Goal: Task Accomplishment & Management: Use online tool/utility

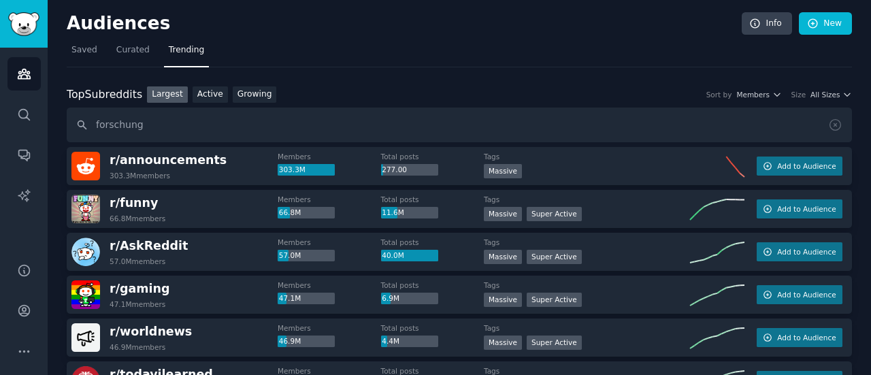
scroll to position [67, 0]
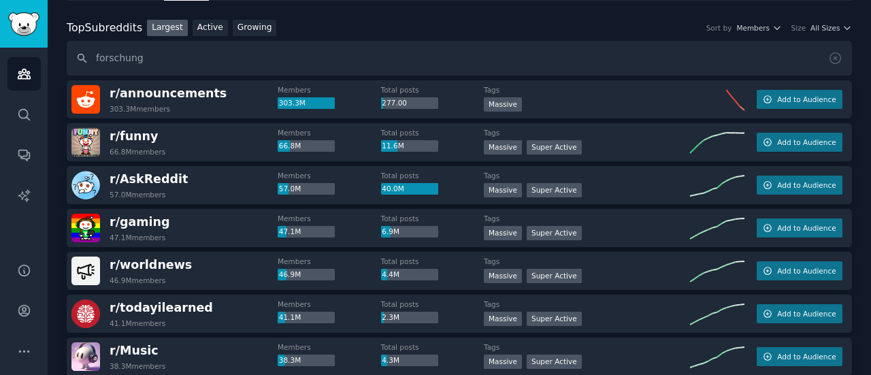
click at [123, 60] on input "forschung" at bounding box center [460, 58] width 786 height 35
type input "wettbewerbsbeobachtung"
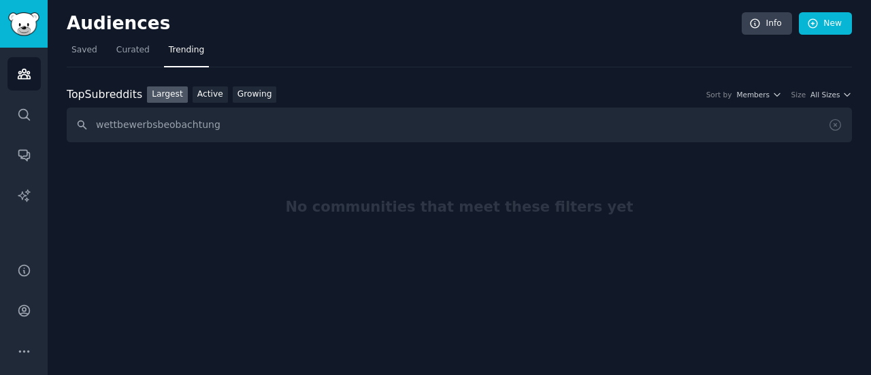
scroll to position [0, 0]
click at [147, 123] on input "wettbewerbsbeobachtung" at bounding box center [460, 125] width 786 height 35
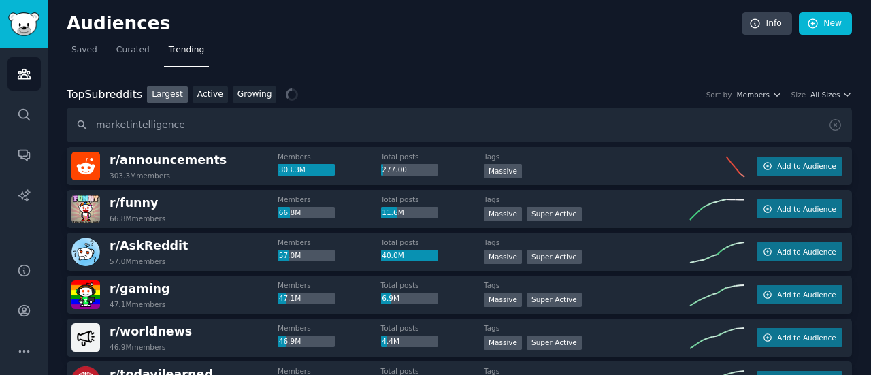
type input "marketintelligence"
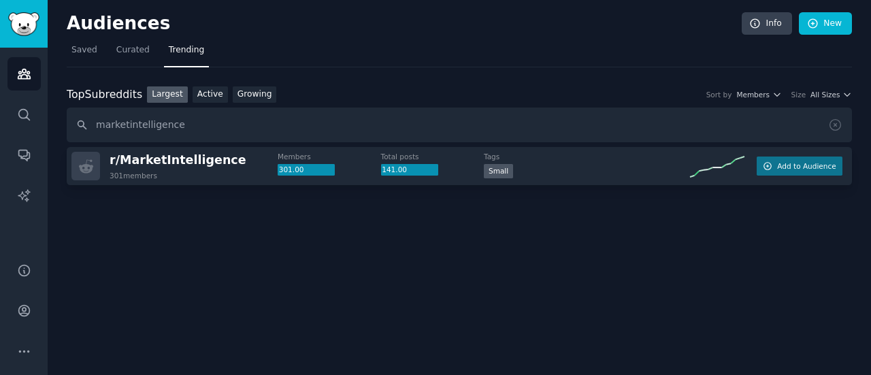
click at [125, 122] on input "marketintelligence" at bounding box center [460, 125] width 786 height 35
click at [163, 159] on span "r/ MarketIntelligence" at bounding box center [178, 160] width 137 height 14
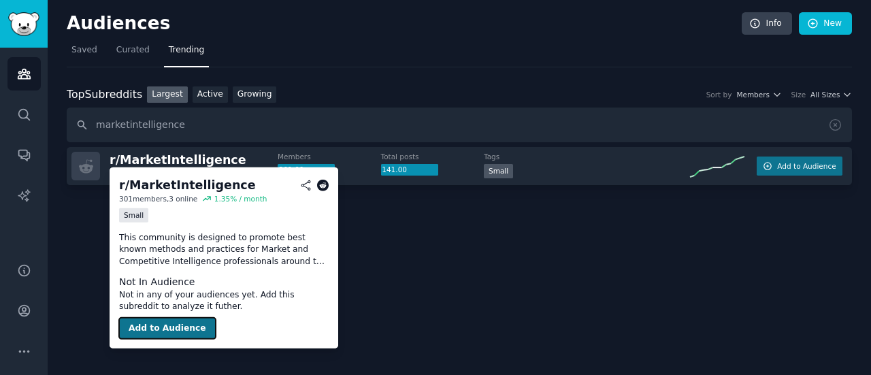
click at [163, 326] on button "Add to Audience" at bounding box center [167, 328] width 97 height 22
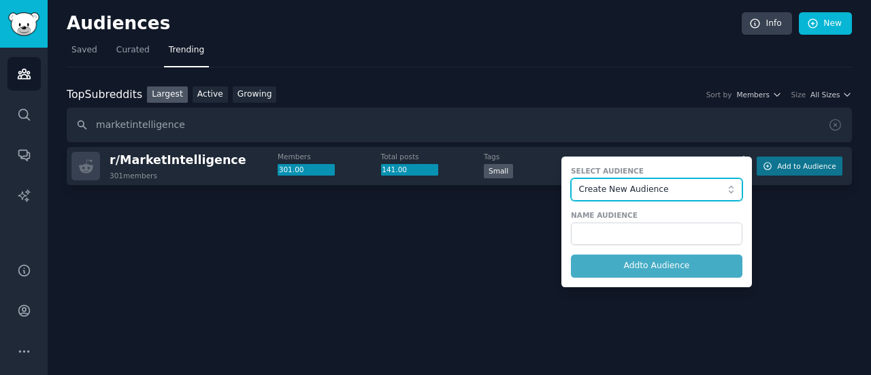
click at [659, 193] on span "Create New Audience" at bounding box center [653, 190] width 149 height 12
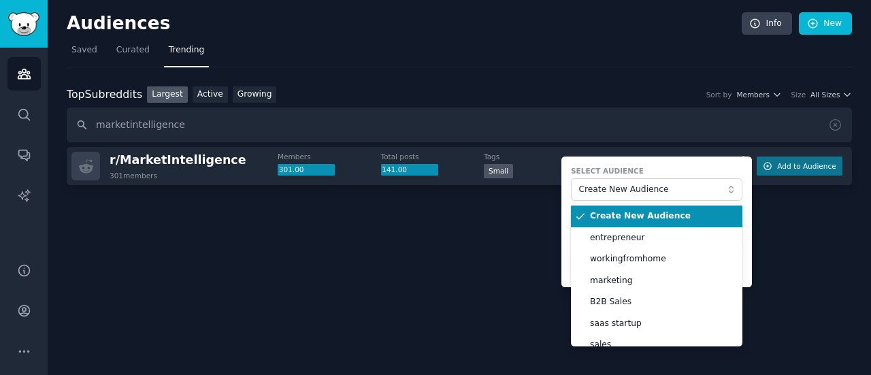
click at [629, 213] on span "Create New Audience" at bounding box center [661, 216] width 143 height 12
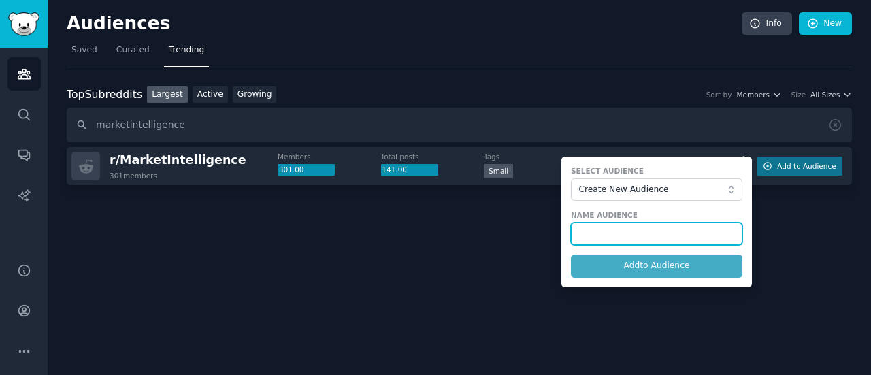
click at [610, 225] on input "text" at bounding box center [657, 234] width 172 height 23
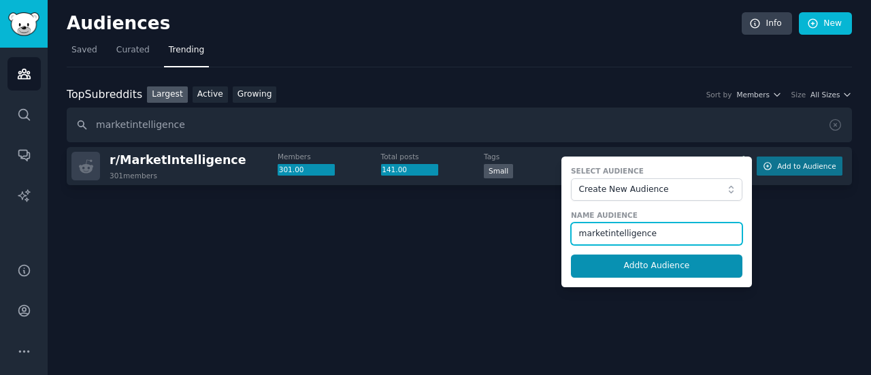
type input "marketintelligence"
click at [571, 255] on button "Add to Audience" at bounding box center [657, 266] width 172 height 23
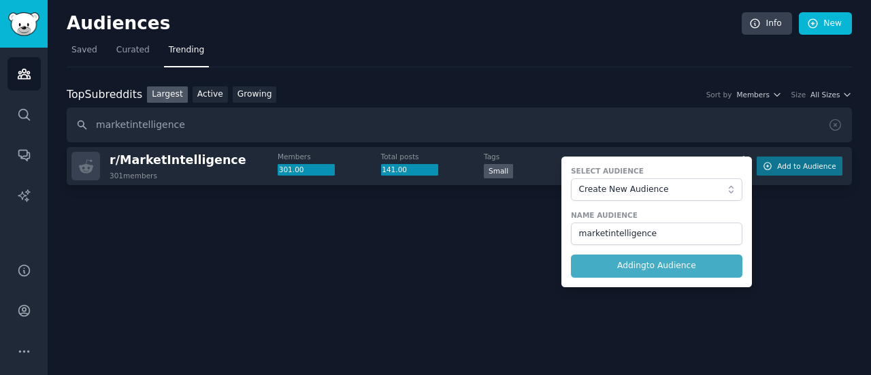
click at [626, 255] on form "Select Audience Create New Audience Name Audience marketintelligence Adding to …" at bounding box center [657, 222] width 191 height 131
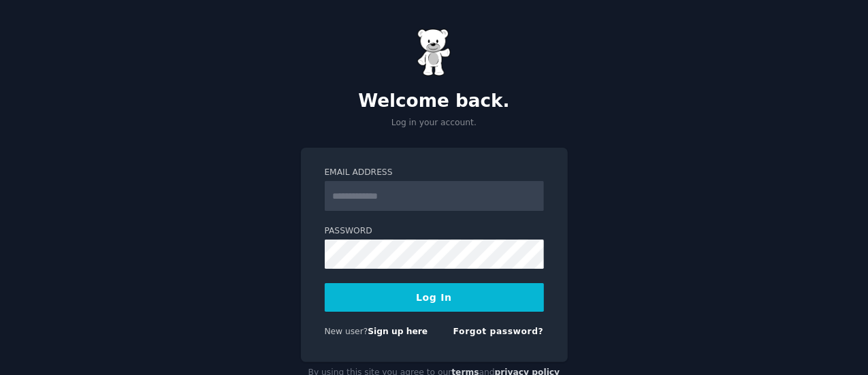
type input "**********"
click at [426, 292] on button "Log In" at bounding box center [434, 297] width 219 height 29
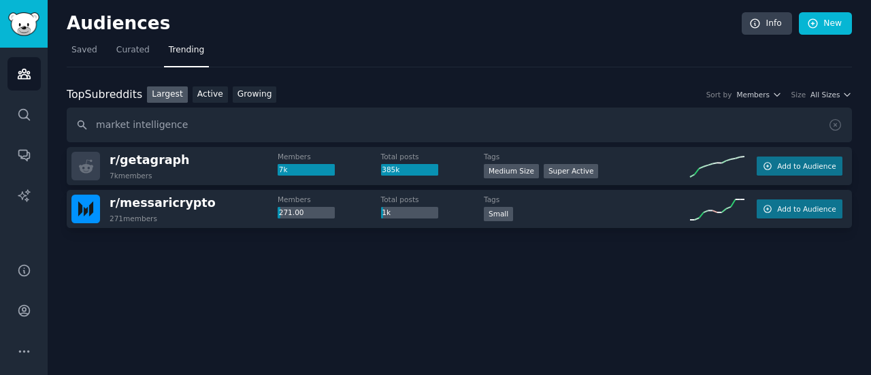
click at [129, 127] on input "market intelligence" at bounding box center [460, 125] width 786 height 35
type input "marketintelligence"
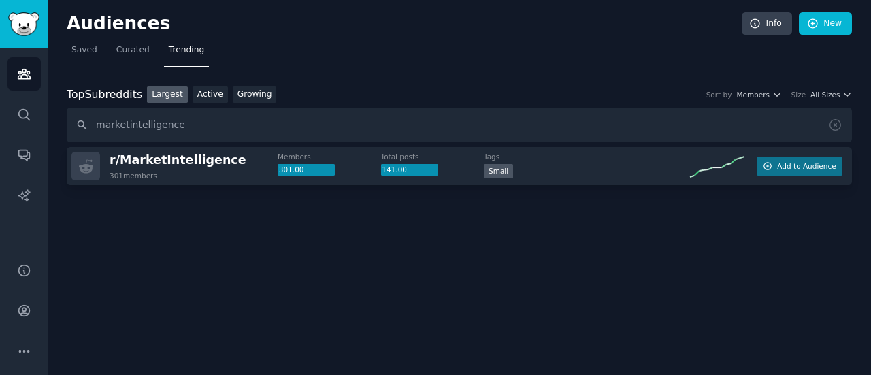
click at [176, 157] on span "r/ MarketIntelligence" at bounding box center [178, 160] width 137 height 14
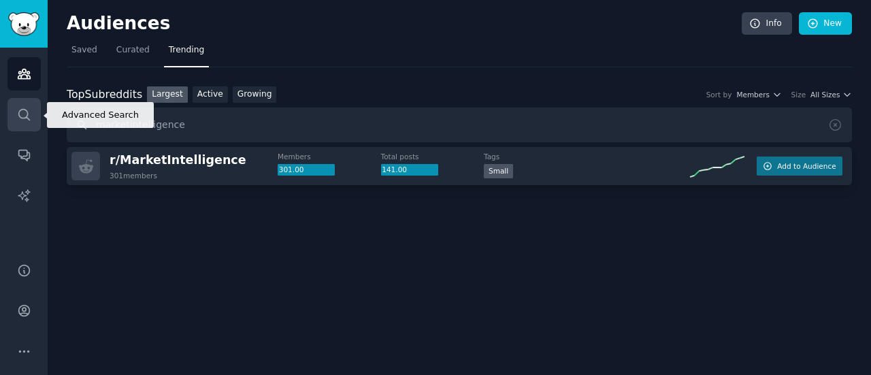
click at [25, 108] on icon "Sidebar" at bounding box center [24, 115] width 14 height 14
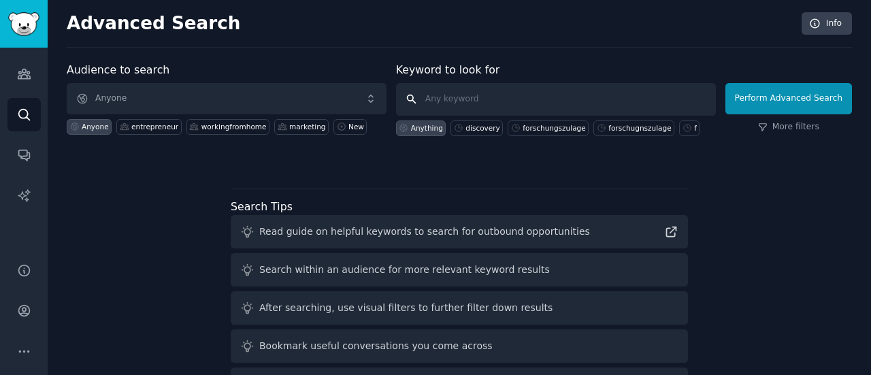
click at [469, 101] on input "text" at bounding box center [556, 99] width 320 height 33
click at [28, 73] on icon "Sidebar" at bounding box center [24, 74] width 14 height 14
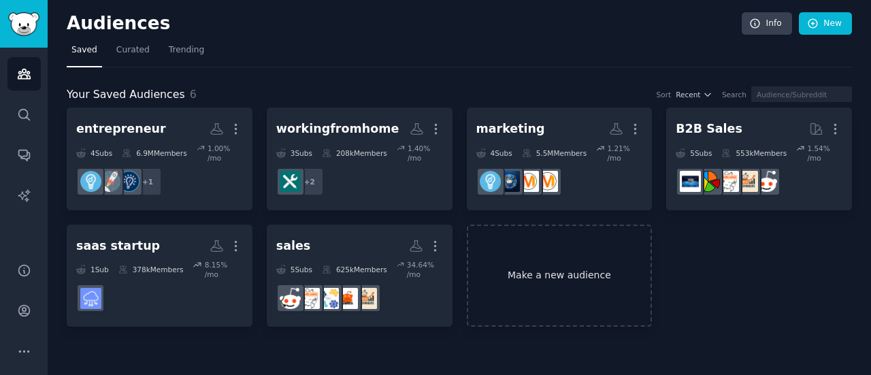
click at [544, 270] on link "Make a new audience" at bounding box center [560, 276] width 186 height 103
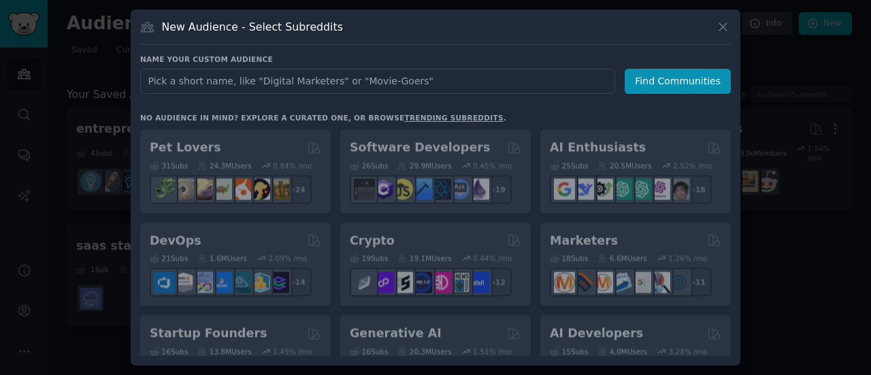
click at [421, 85] on input "text" at bounding box center [377, 81] width 475 height 25
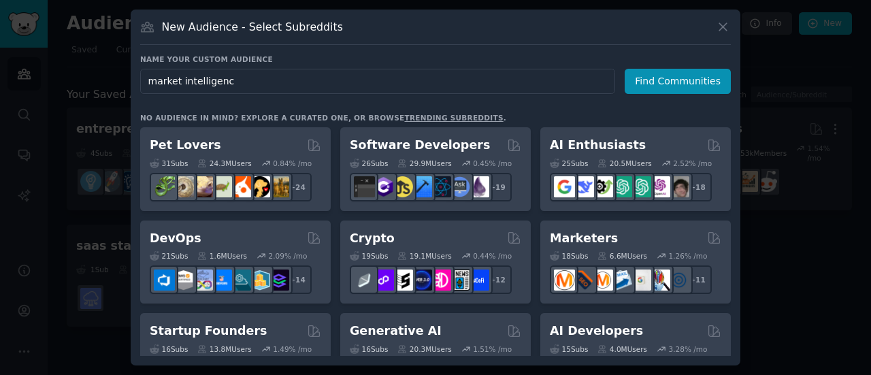
type input "market intelligence"
click button "Find Communities" at bounding box center [678, 81] width 106 height 25
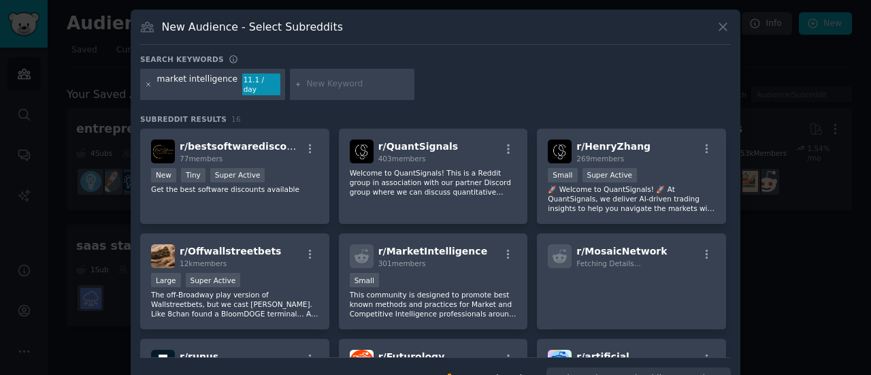
click at [147, 82] on icon at bounding box center [148, 83] width 3 height 3
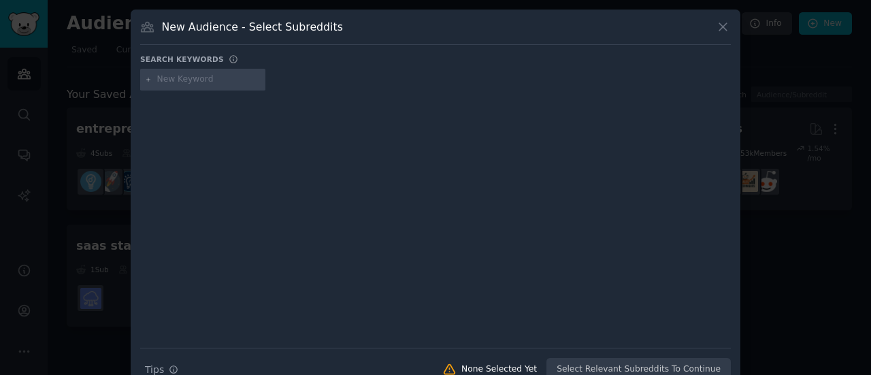
click at [178, 78] on input "text" at bounding box center [208, 80] width 103 height 12
type input "competitor intelligence"
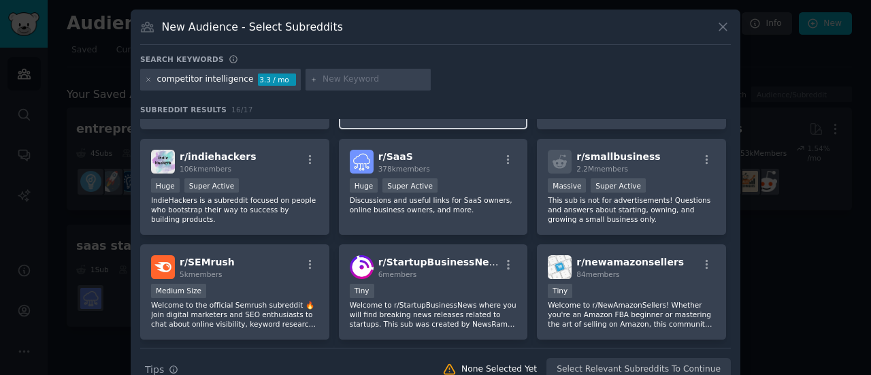
scroll to position [300, 0]
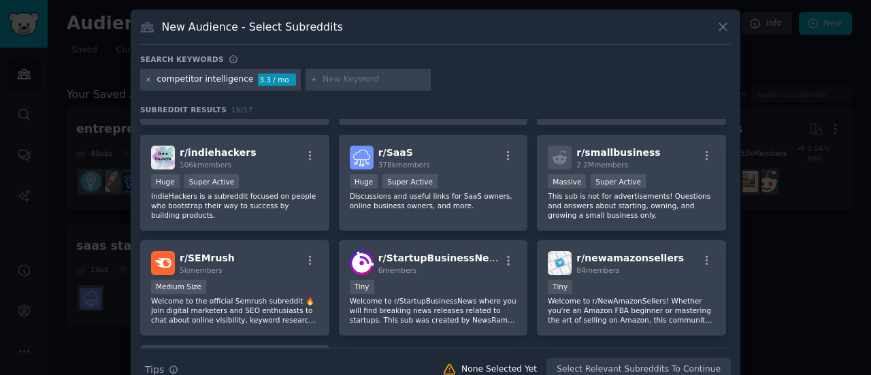
click at [147, 78] on icon at bounding box center [148, 79] width 3 height 3
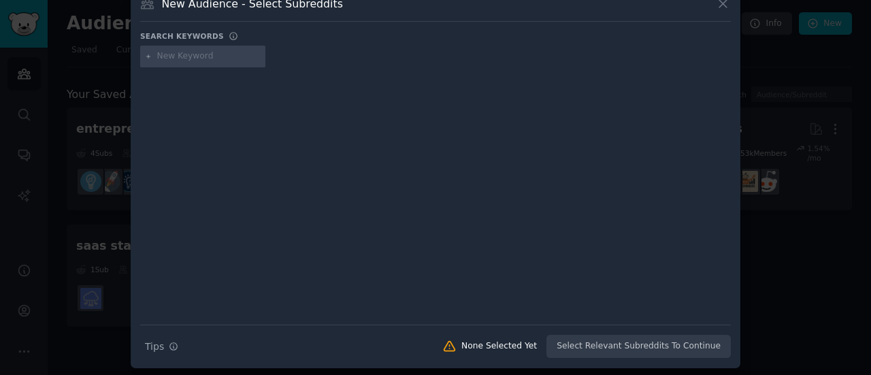
scroll to position [25, 0]
click at [199, 55] on input "text" at bounding box center [208, 55] width 103 height 12
type input "saas competitors"
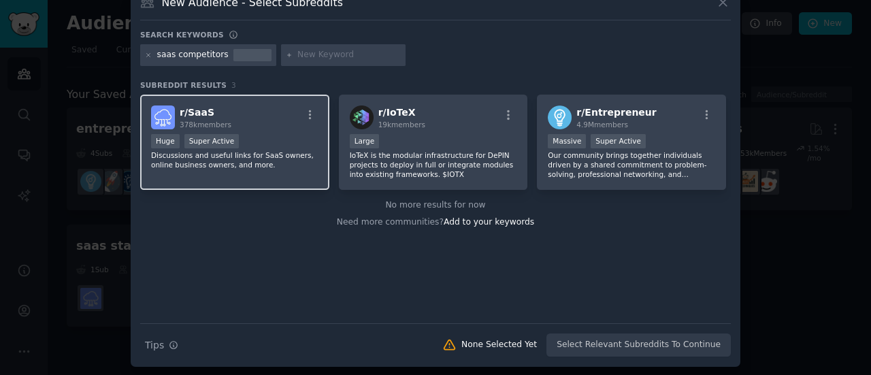
click at [195, 111] on span "r/ SaaS" at bounding box center [197, 112] width 35 height 11
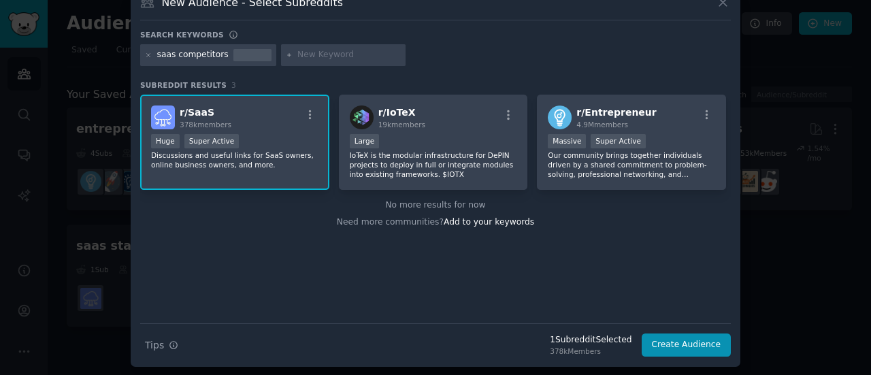
click at [195, 111] on span "r/ SaaS" at bounding box center [197, 112] width 35 height 11
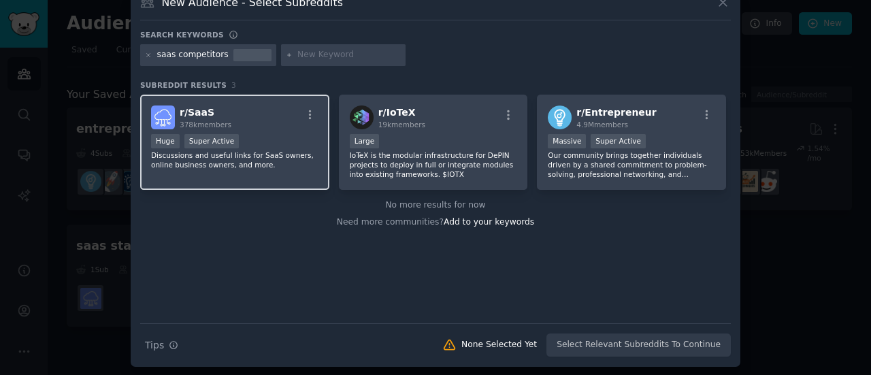
click at [197, 113] on span "r/ SaaS" at bounding box center [197, 112] width 35 height 11
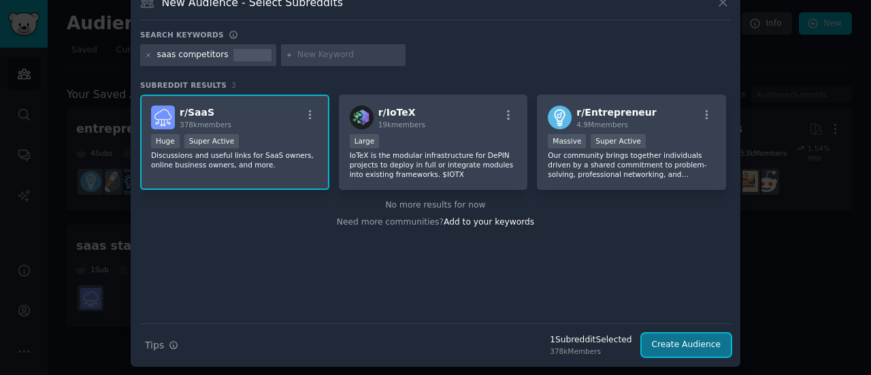
click at [686, 344] on button "Create Audience" at bounding box center [687, 345] width 90 height 23
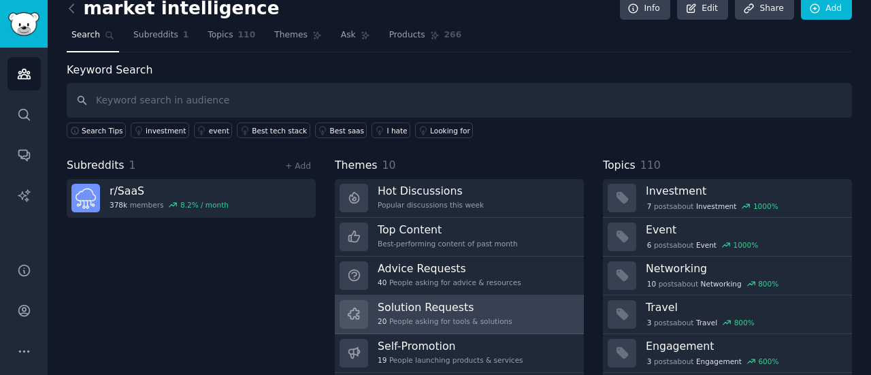
scroll to position [14, 0]
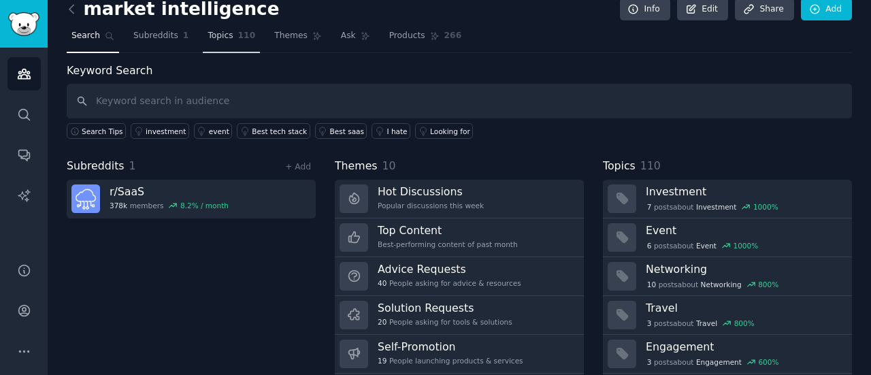
click at [214, 42] on link "Topics 110" at bounding box center [231, 39] width 57 height 28
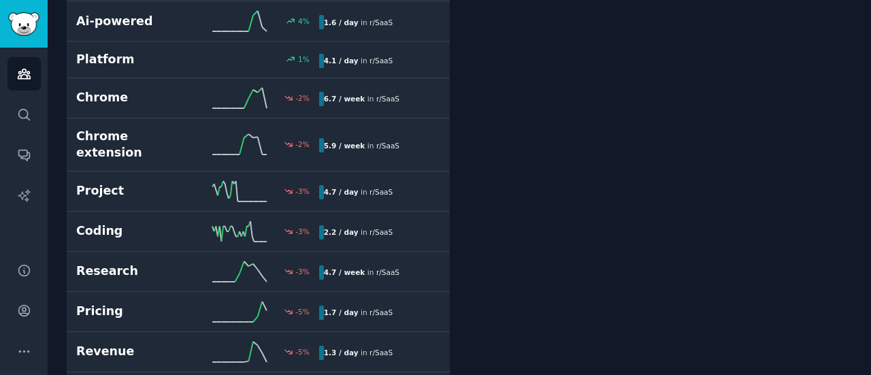
scroll to position [3413, 0]
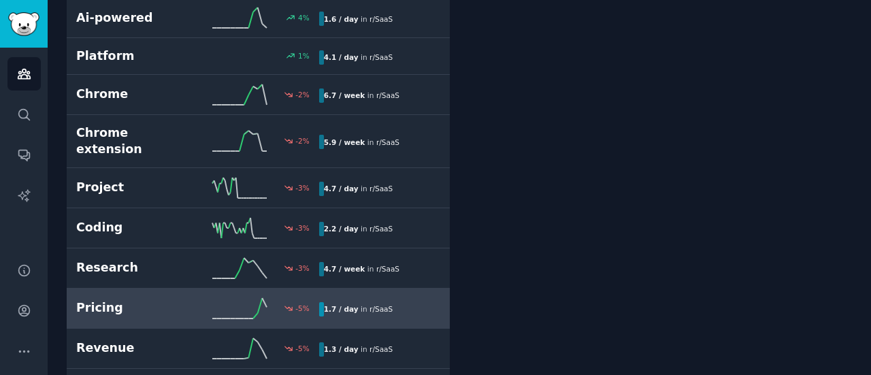
click at [98, 300] on h2 "Pricing" at bounding box center [136, 308] width 121 height 17
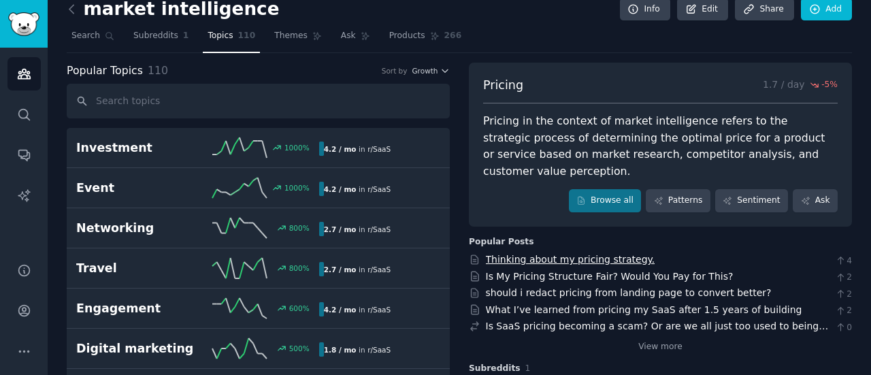
scroll to position [13, 0]
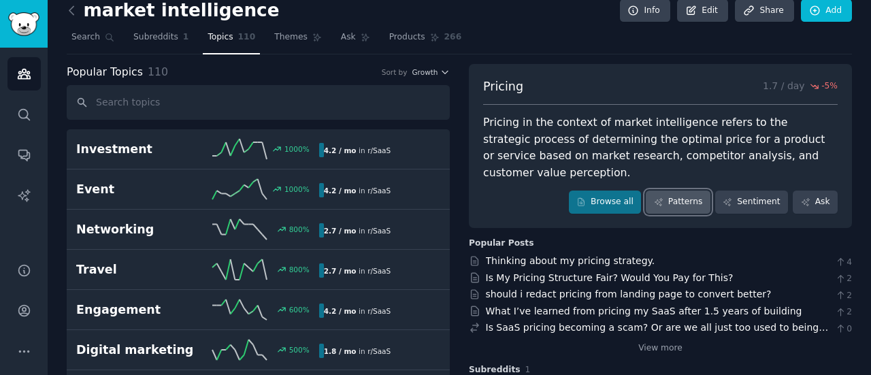
click at [664, 197] on icon at bounding box center [659, 202] width 10 height 10
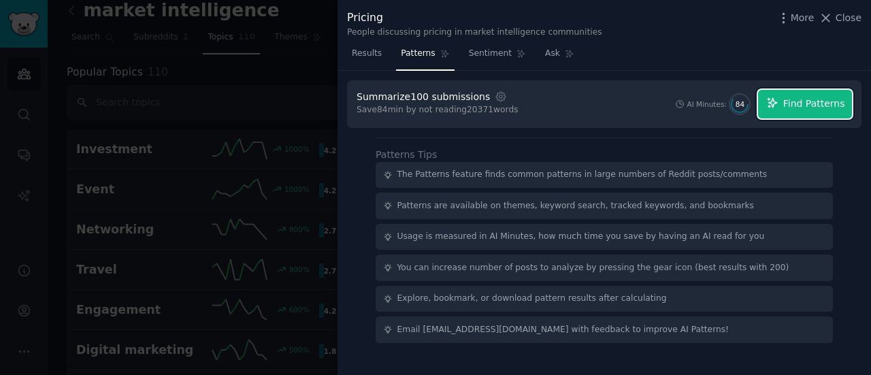
click at [811, 109] on span "Find Patterns" at bounding box center [814, 104] width 62 height 14
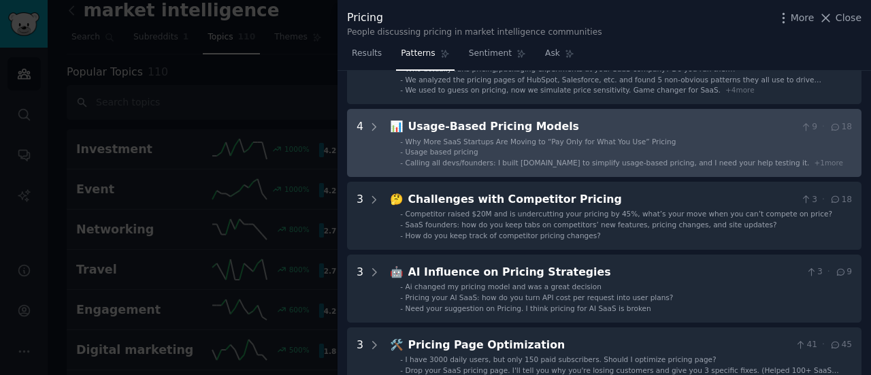
scroll to position [97, 0]
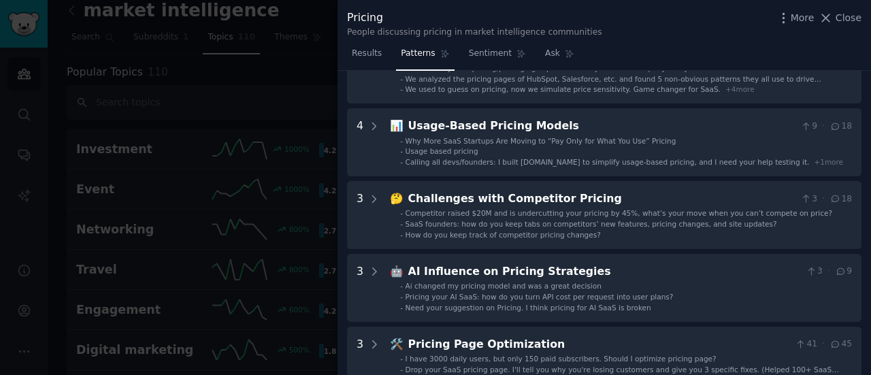
click at [275, 165] on div at bounding box center [435, 187] width 871 height 375
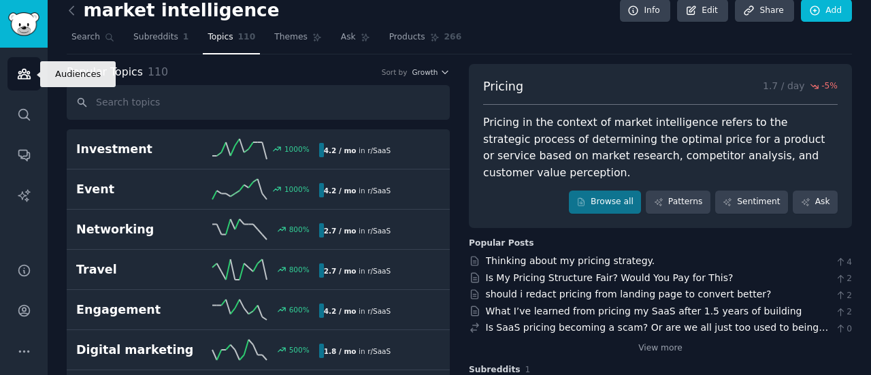
click at [26, 81] on link "Audiences" at bounding box center [23, 73] width 33 height 33
